Goal: Check status: Check status

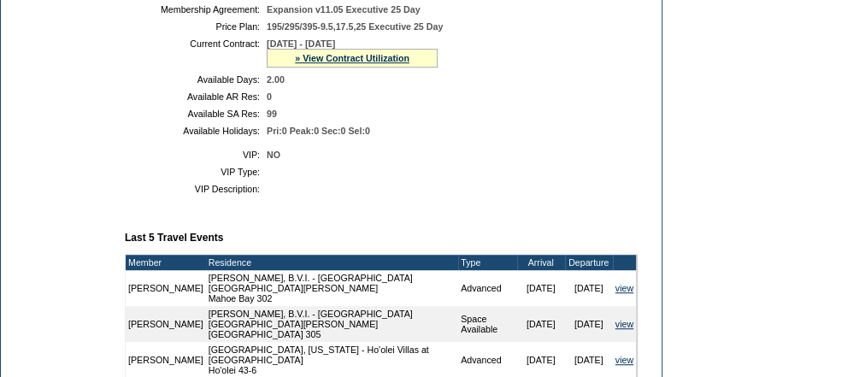
scroll to position [410, 0]
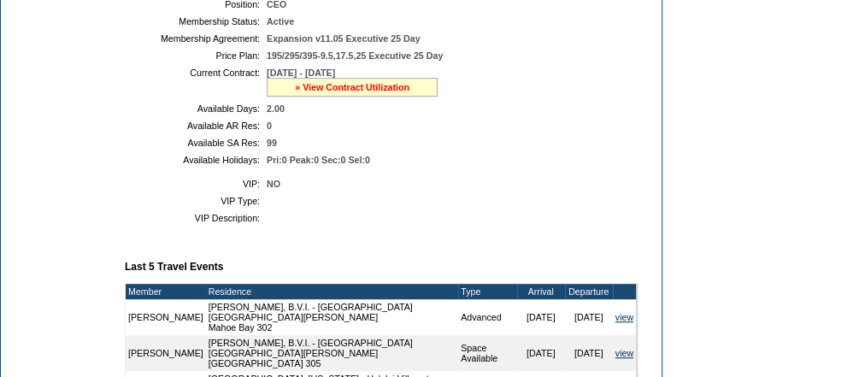
click at [336, 92] on link "» View Contract Utilization" at bounding box center [352, 87] width 114 height 10
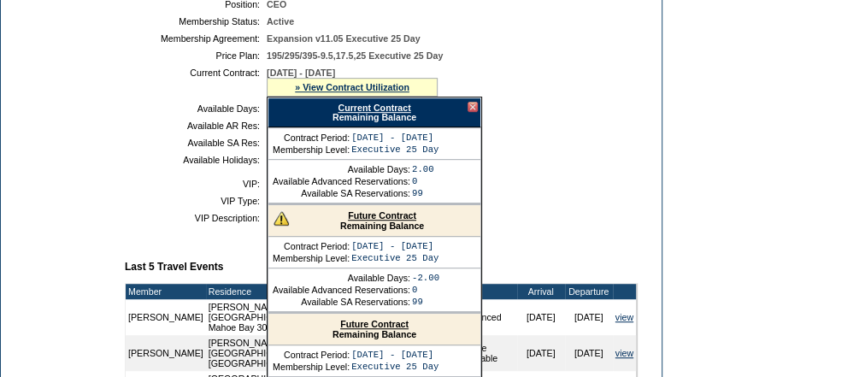
click at [377, 220] on link "Future Contract" at bounding box center [382, 215] width 68 height 10
click at [475, 112] on div at bounding box center [472, 107] width 10 height 10
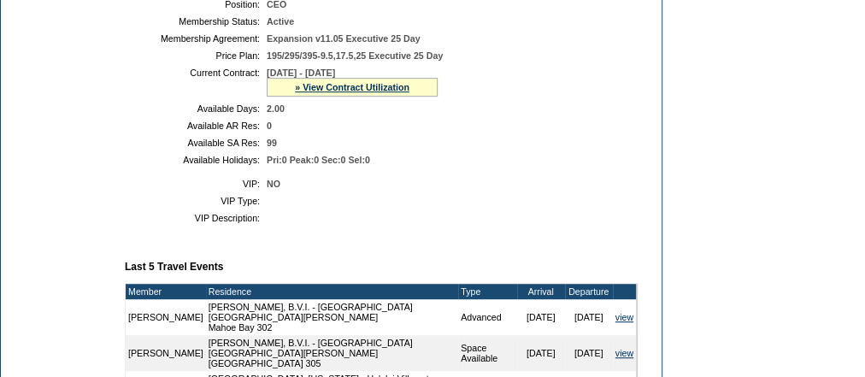
click at [587, 131] on td "0" at bounding box center [449, 125] width 364 height 10
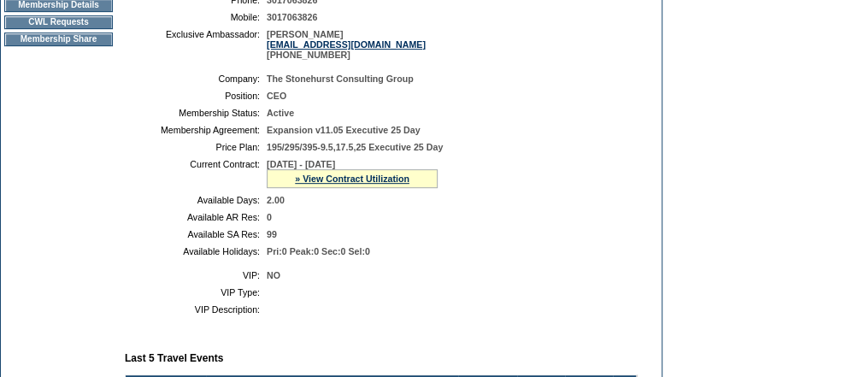
scroll to position [273, 0]
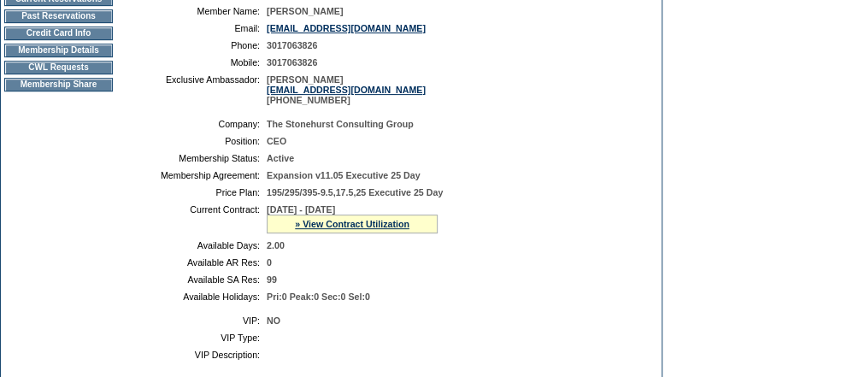
click at [71, 55] on td "Membership Details" at bounding box center [58, 51] width 108 height 14
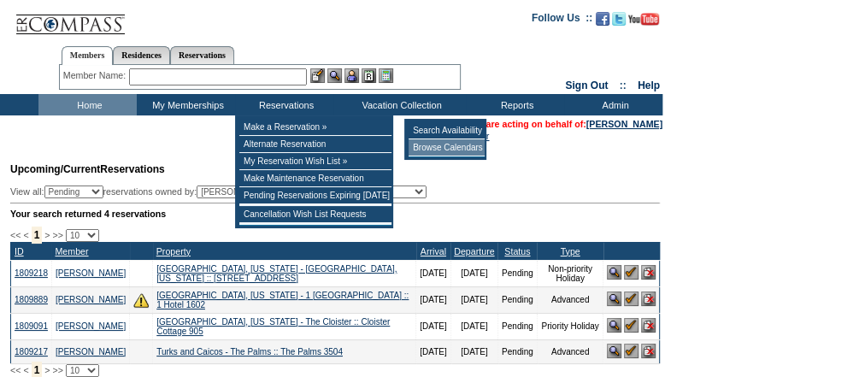
click at [438, 142] on td "Browse Calendars" at bounding box center [446, 147] width 76 height 17
